Goal: Book appointment/travel/reservation

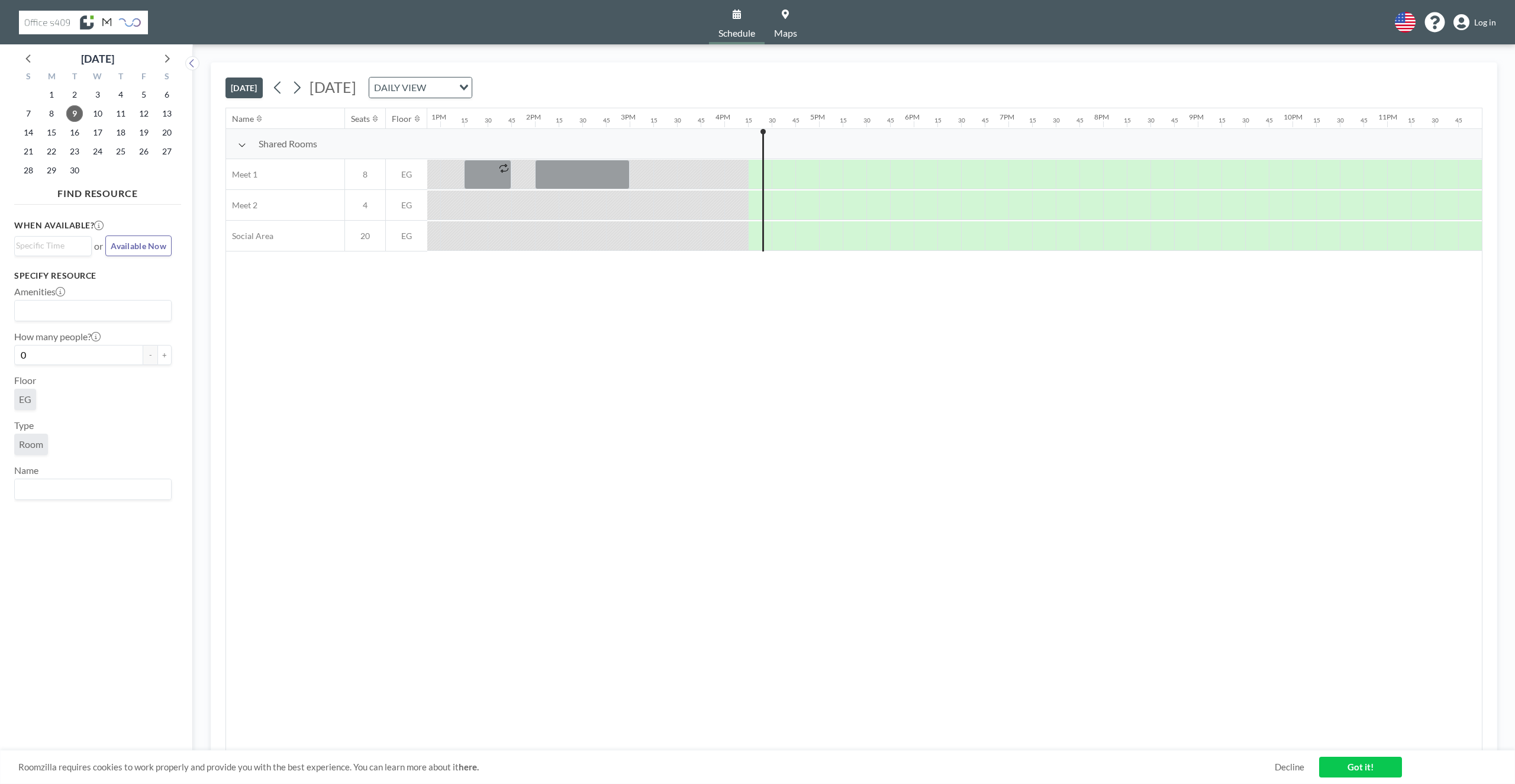
scroll to position [0, 1219]
drag, startPoint x: 781, startPoint y: 204, endPoint x: 851, endPoint y: 207, distance: 70.1
click at [782, 207] on div at bounding box center [783, 205] width 24 height 30
click at [787, 211] on div at bounding box center [783, 205] width 24 height 30
click at [1478, 32] on div "English Polski 日本語 Española Log in" at bounding box center [1441, 22] width 111 height 21
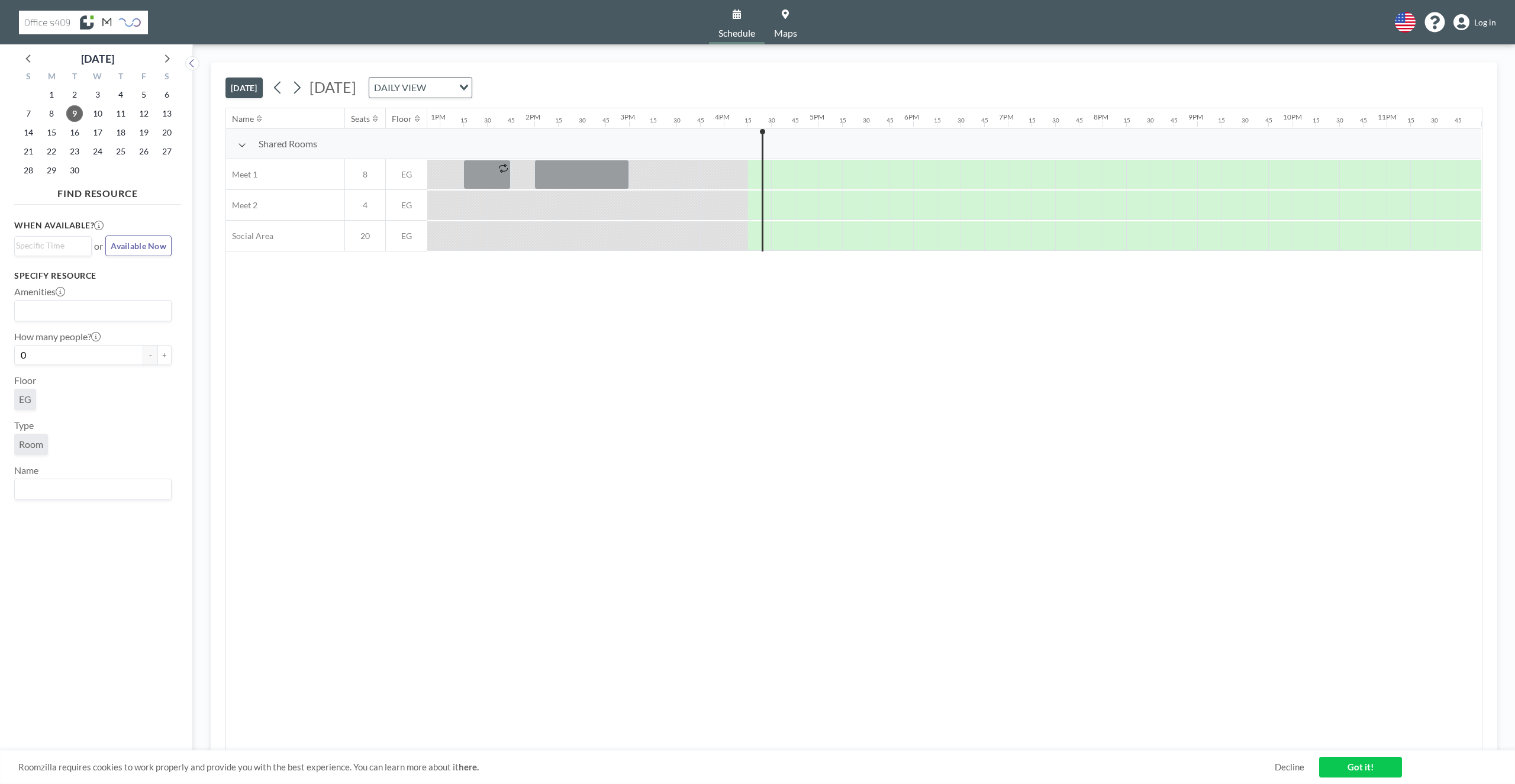
click at [1478, 16] on link "Log in" at bounding box center [1475, 22] width 43 height 16
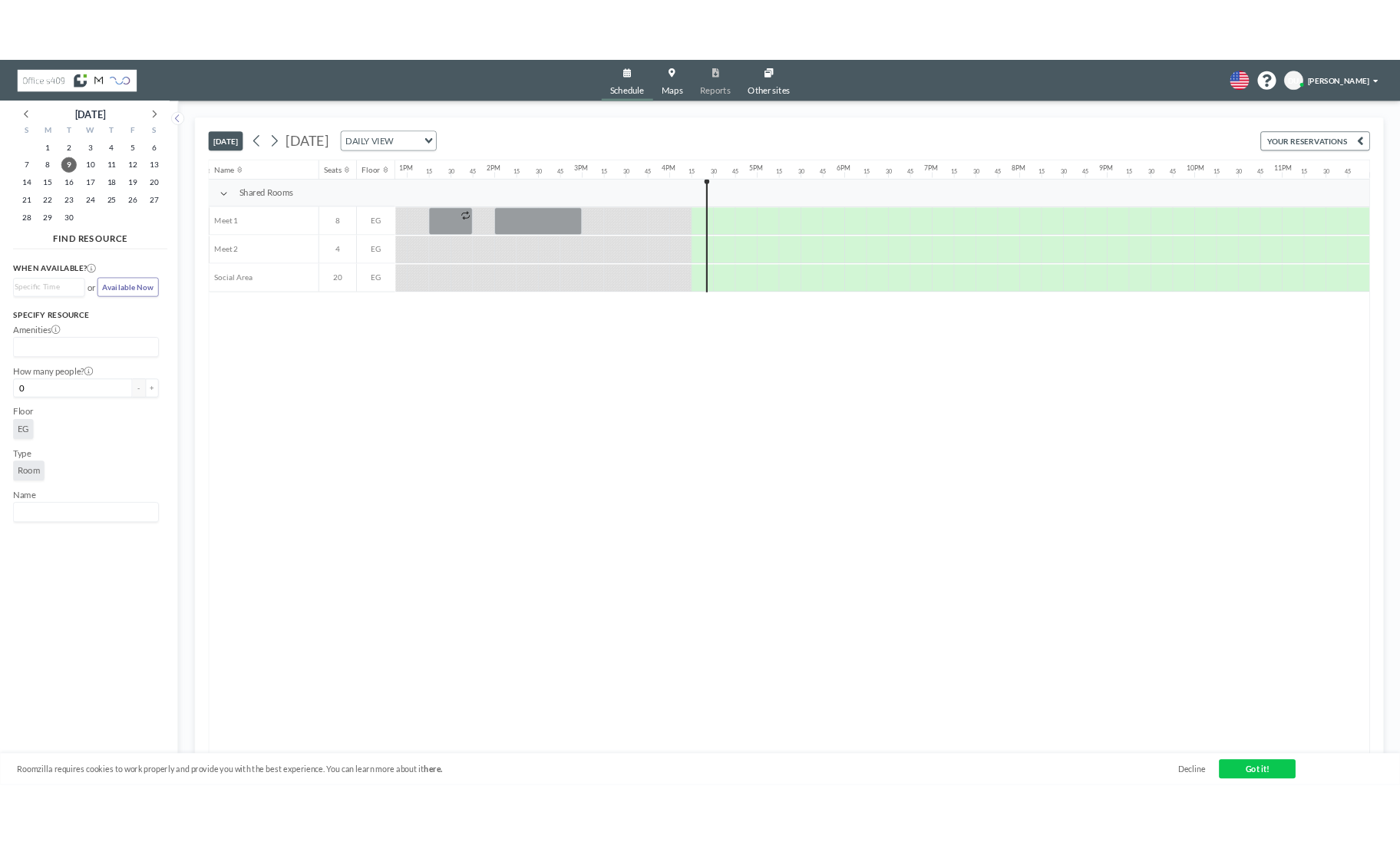
scroll to position [0, 1580]
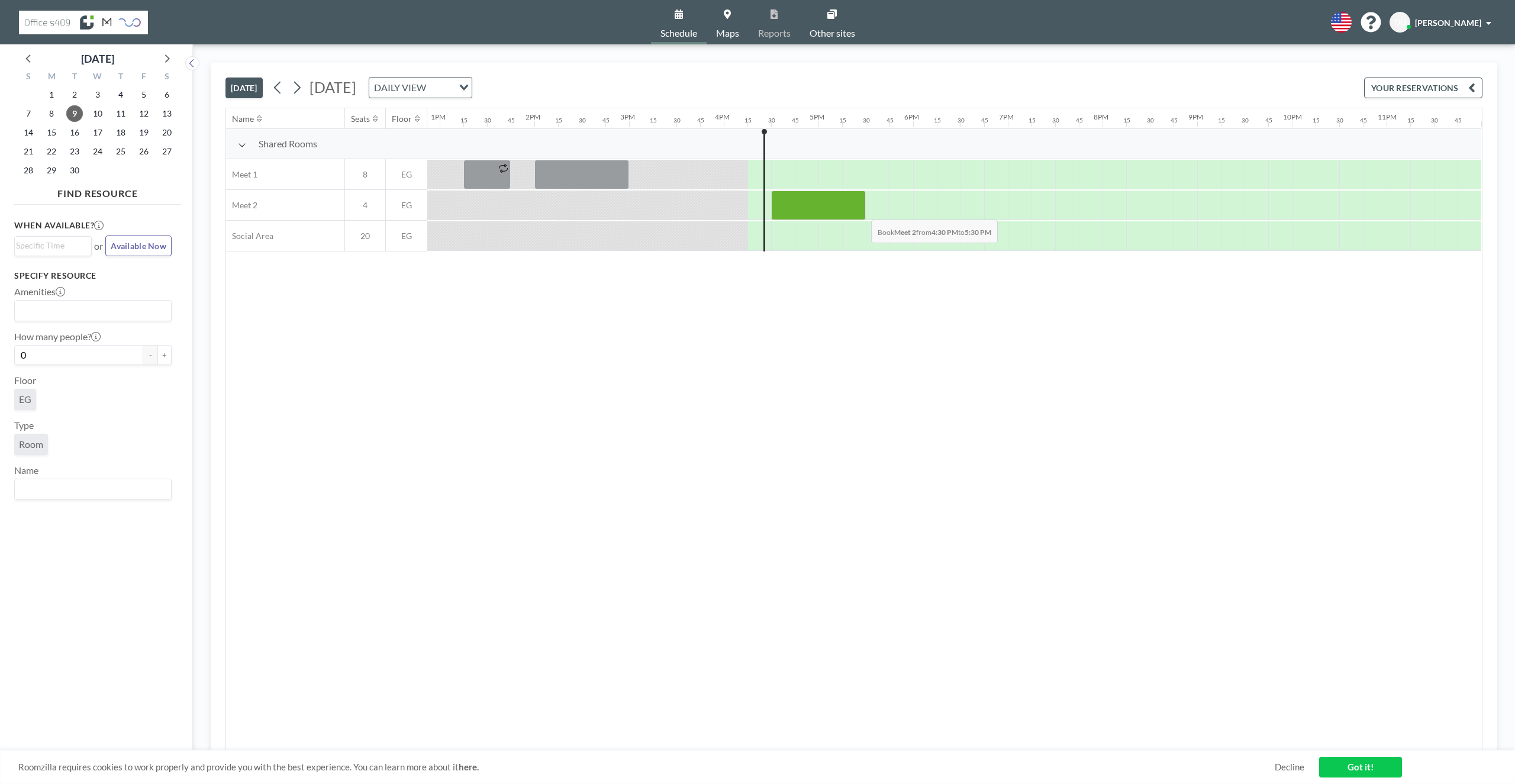
drag, startPoint x: 779, startPoint y: 210, endPoint x: 861, endPoint y: 211, distance: 82.0
click at [861, 211] on div at bounding box center [818, 205] width 94 height 30
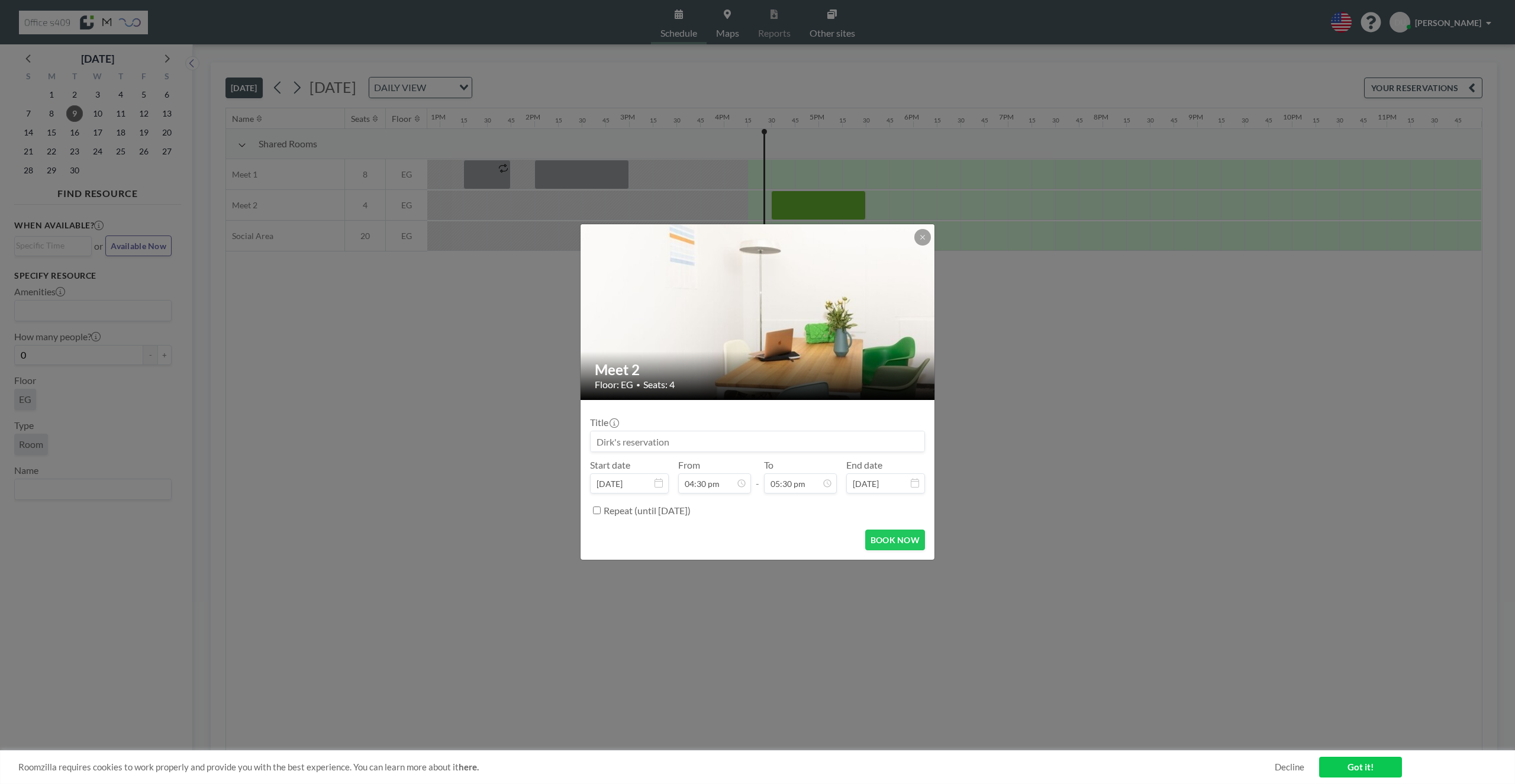
click at [664, 446] on input at bounding box center [758, 441] width 334 height 20
type input "Dirk"
click at [897, 540] on button "BOOK NOW" at bounding box center [895, 540] width 60 height 21
